Goal: Navigation & Orientation: Find specific page/section

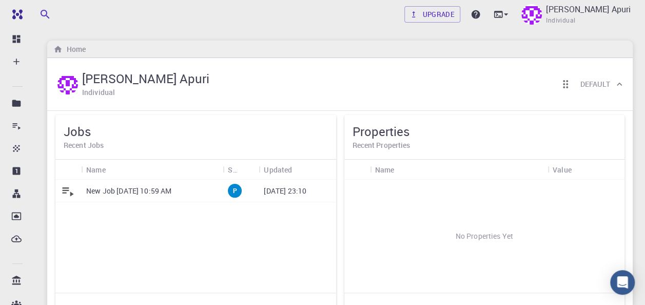
click at [135, 190] on p "New Job [DATE] 10:59 AM" at bounding box center [128, 191] width 85 height 10
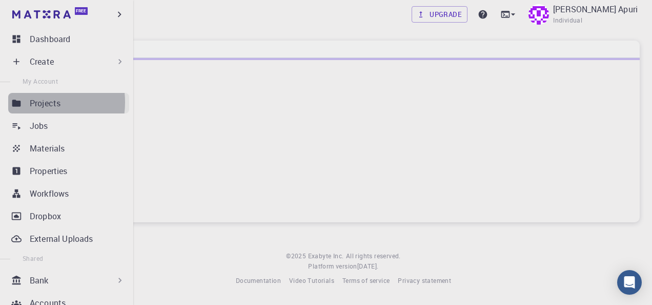
click at [30, 102] on p "Projects" at bounding box center [45, 103] width 31 height 12
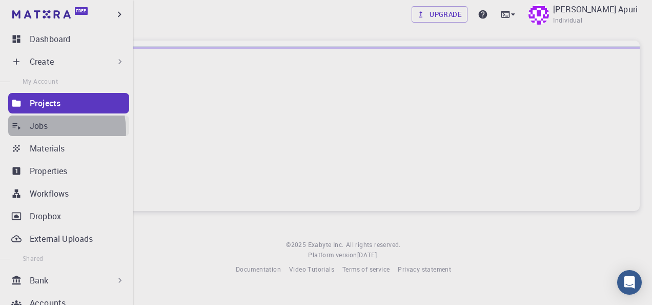
click at [36, 131] on p "Jobs" at bounding box center [39, 125] width 18 height 12
